Goal: Navigation & Orientation: Find specific page/section

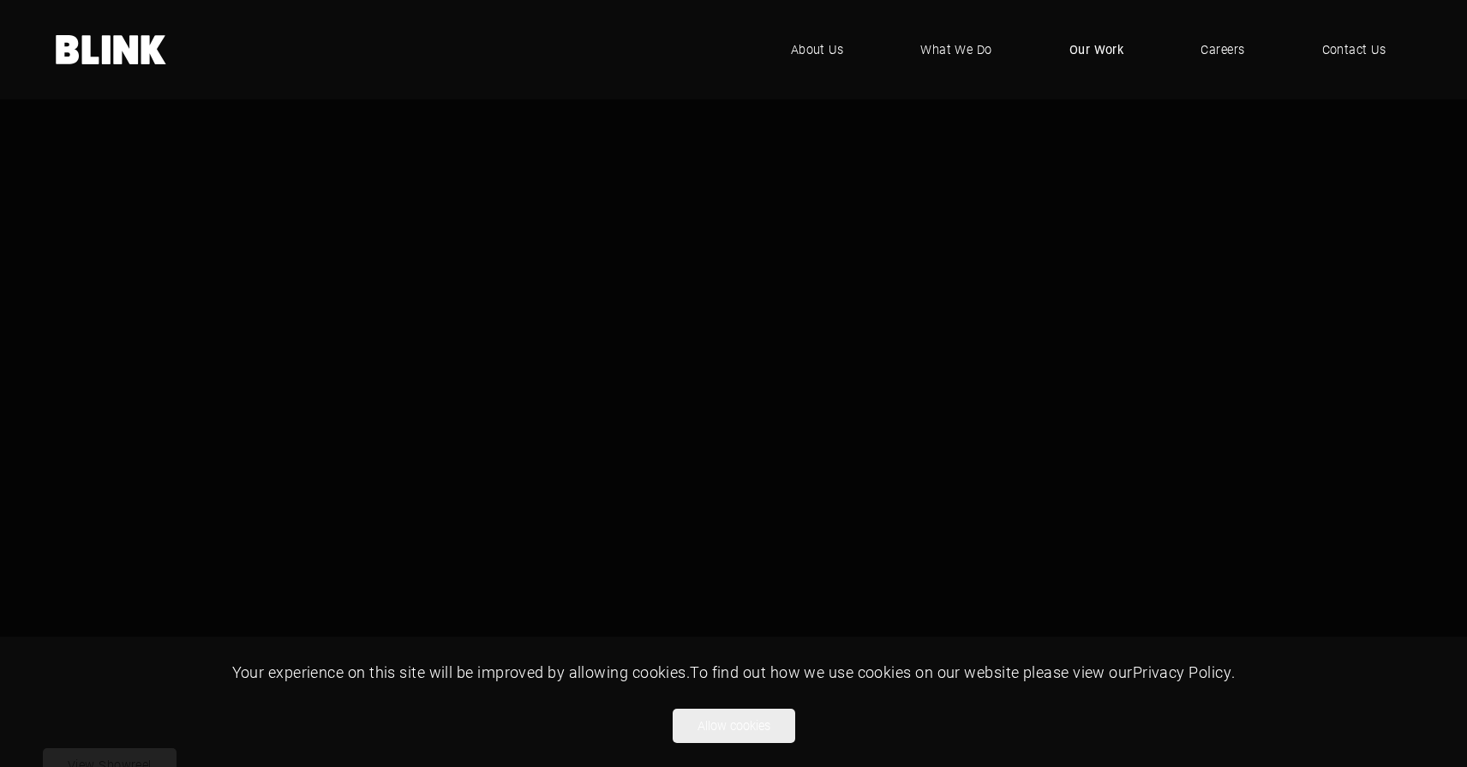
click at [1110, 45] on span "Our Work" at bounding box center [1096, 49] width 55 height 19
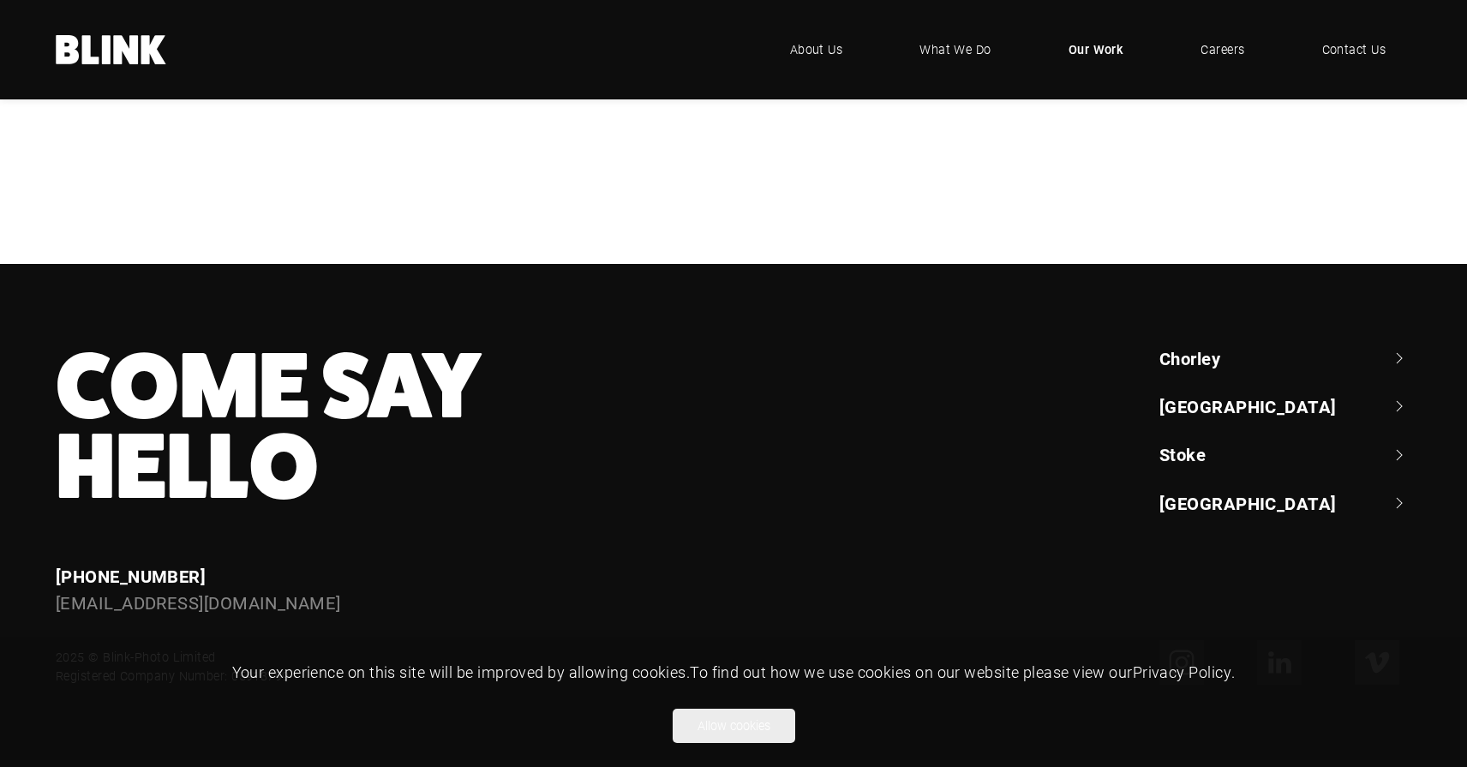
scroll to position [1314, 0]
click at [0, 0] on div "Bedeck" at bounding box center [0, 0] width 0 height 0
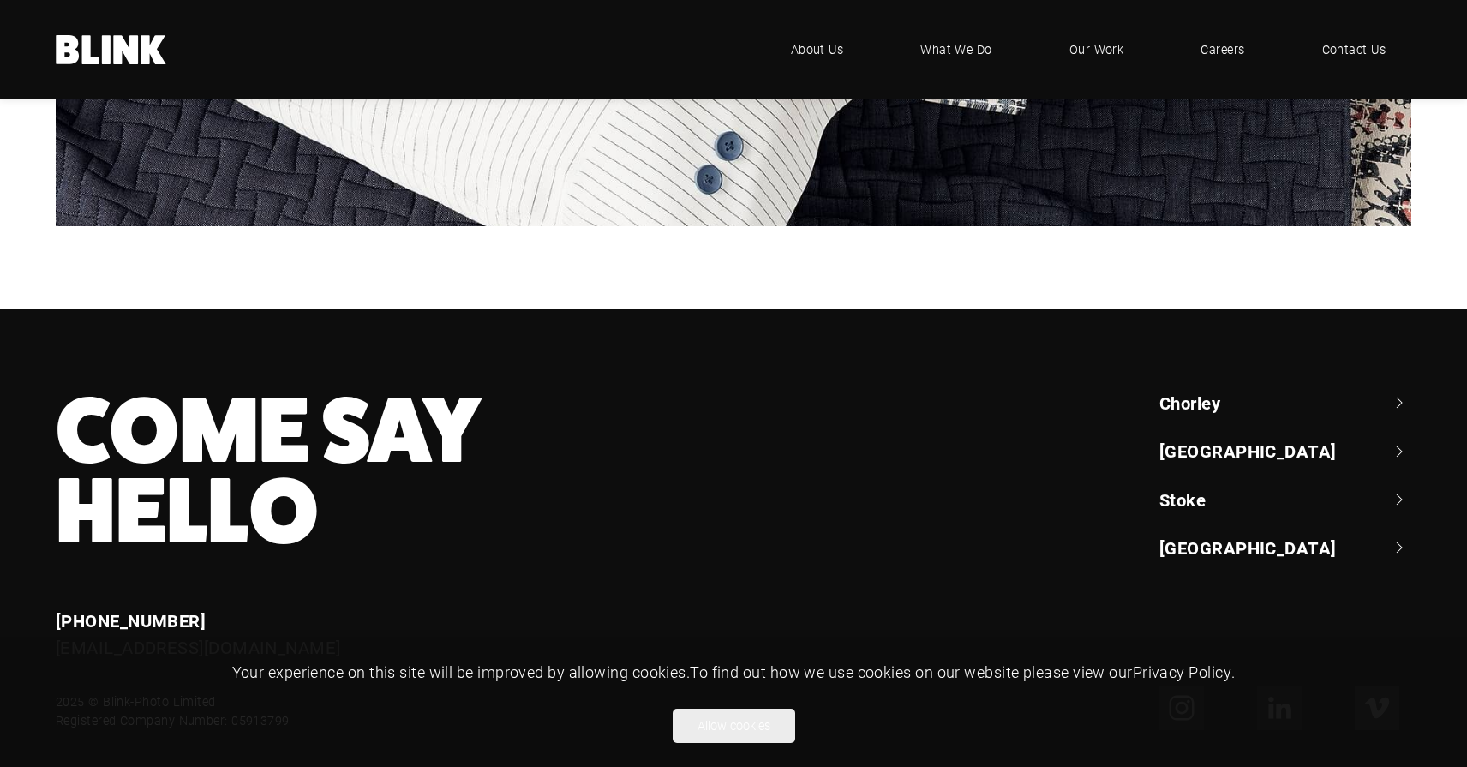
scroll to position [4698, 0]
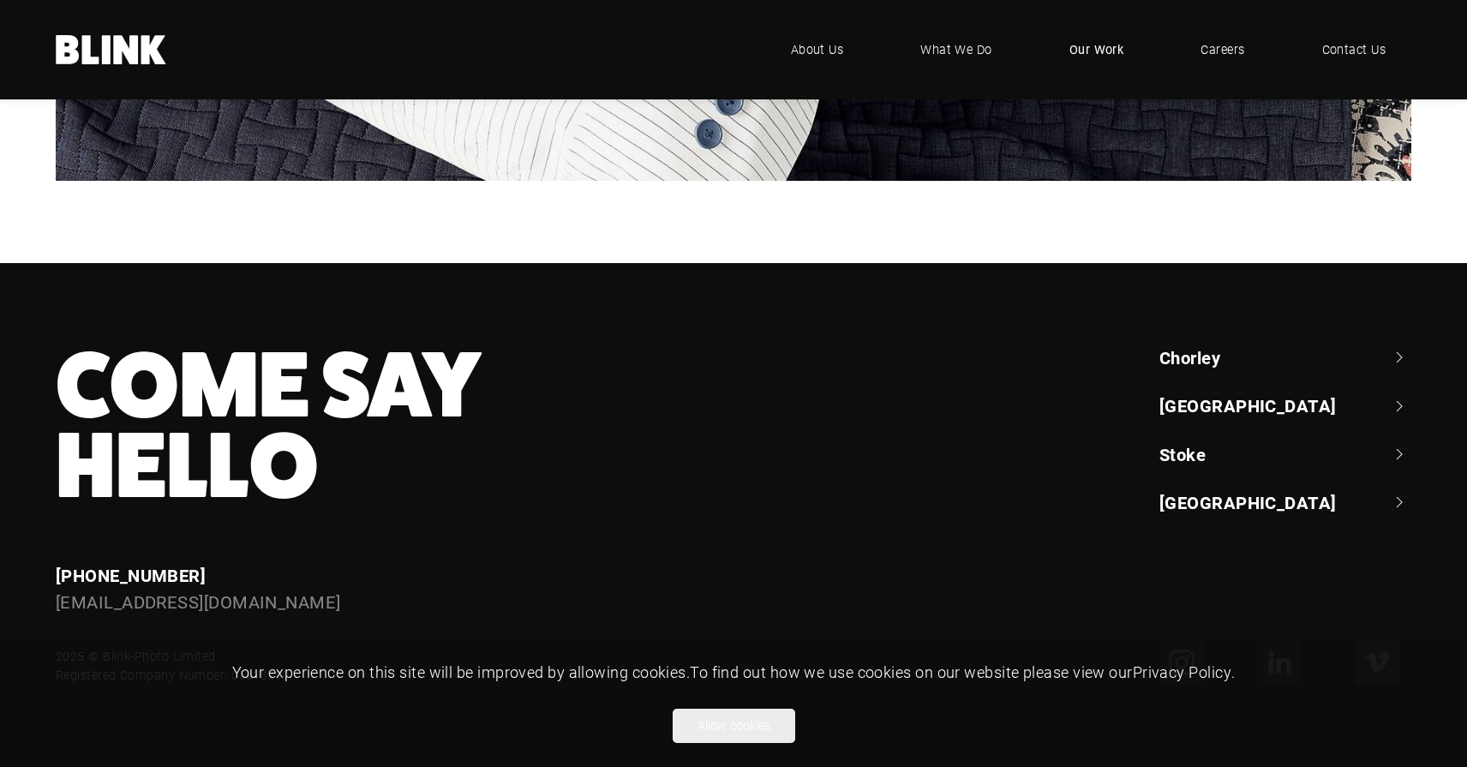
click at [1100, 43] on span "Our Work" at bounding box center [1096, 49] width 55 height 19
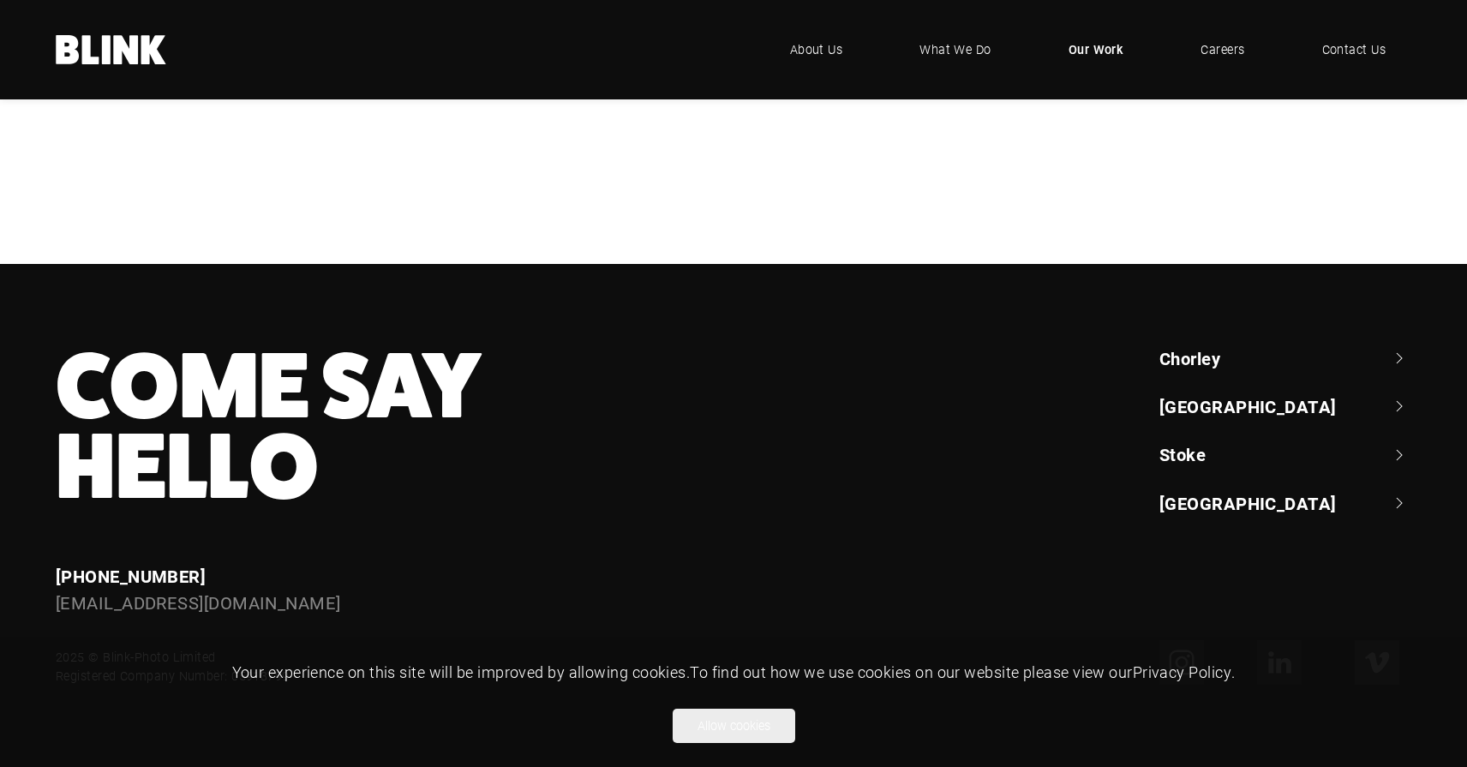
scroll to position [1622, 0]
click at [1099, 49] on span "Our Work" at bounding box center [1097, 49] width 56 height 19
click at [1198, 416] on link "[GEOGRAPHIC_DATA]" at bounding box center [1285, 406] width 252 height 24
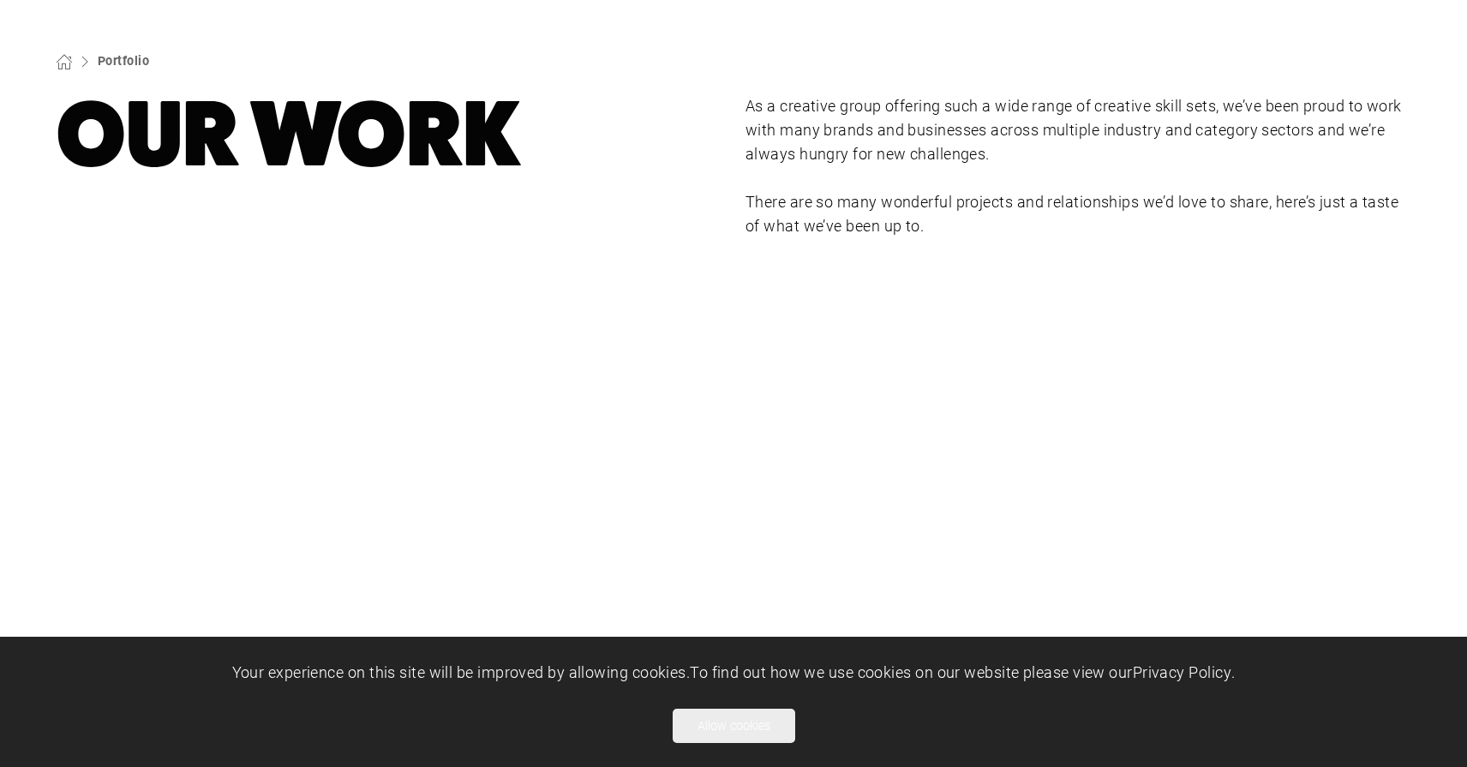
scroll to position [0, 0]
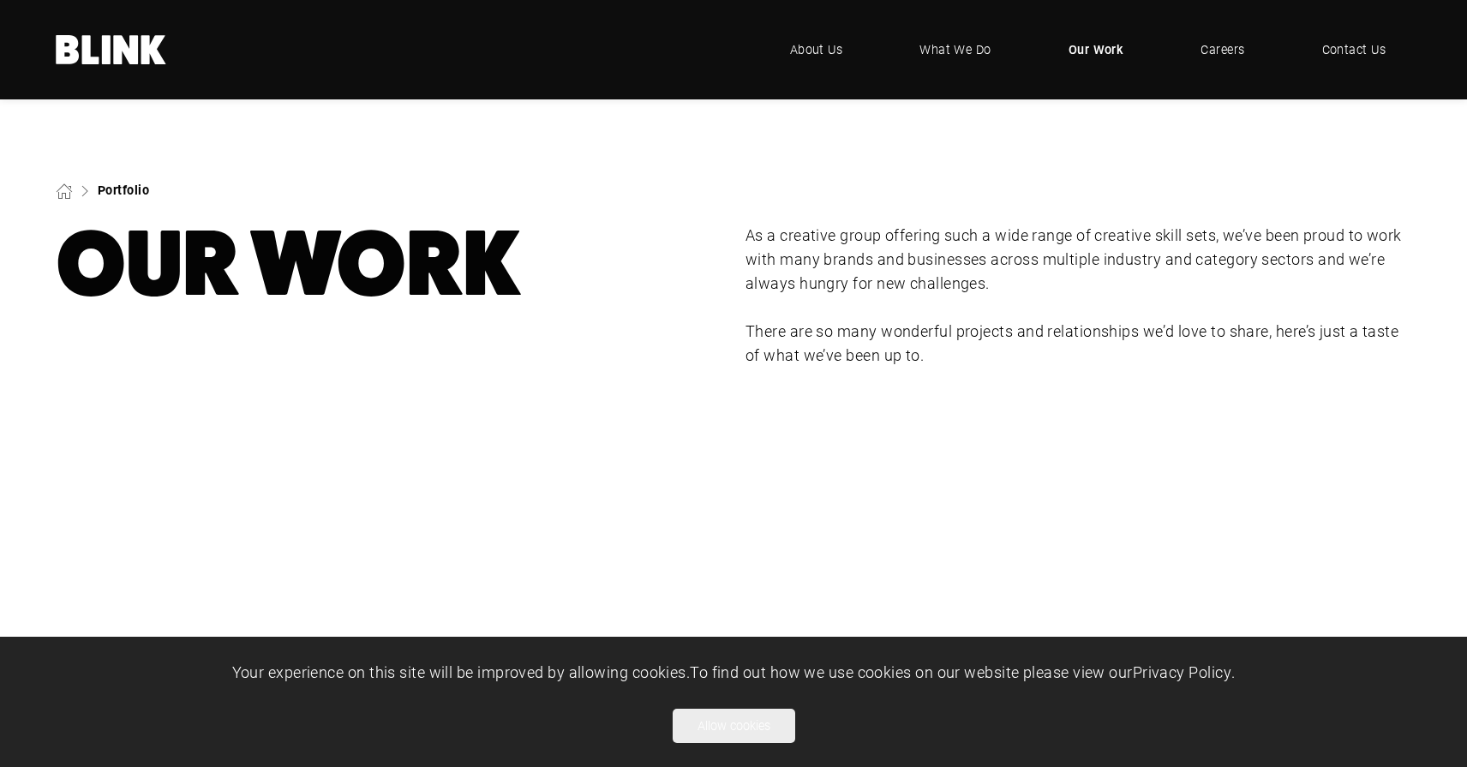
click at [127, 188] on link "Portfolio" at bounding box center [123, 190] width 51 height 16
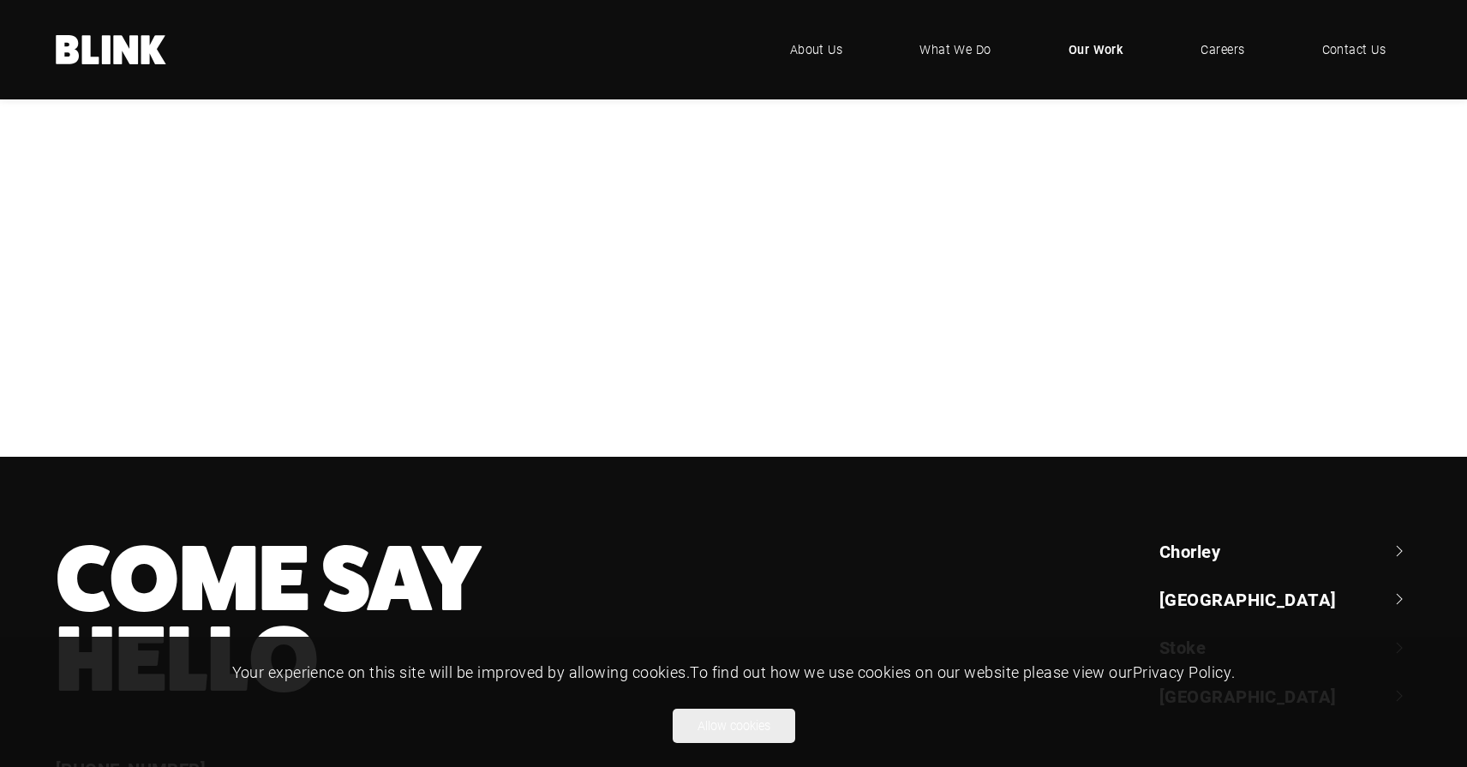
scroll to position [530, 0]
